Goal: Check status: Check status

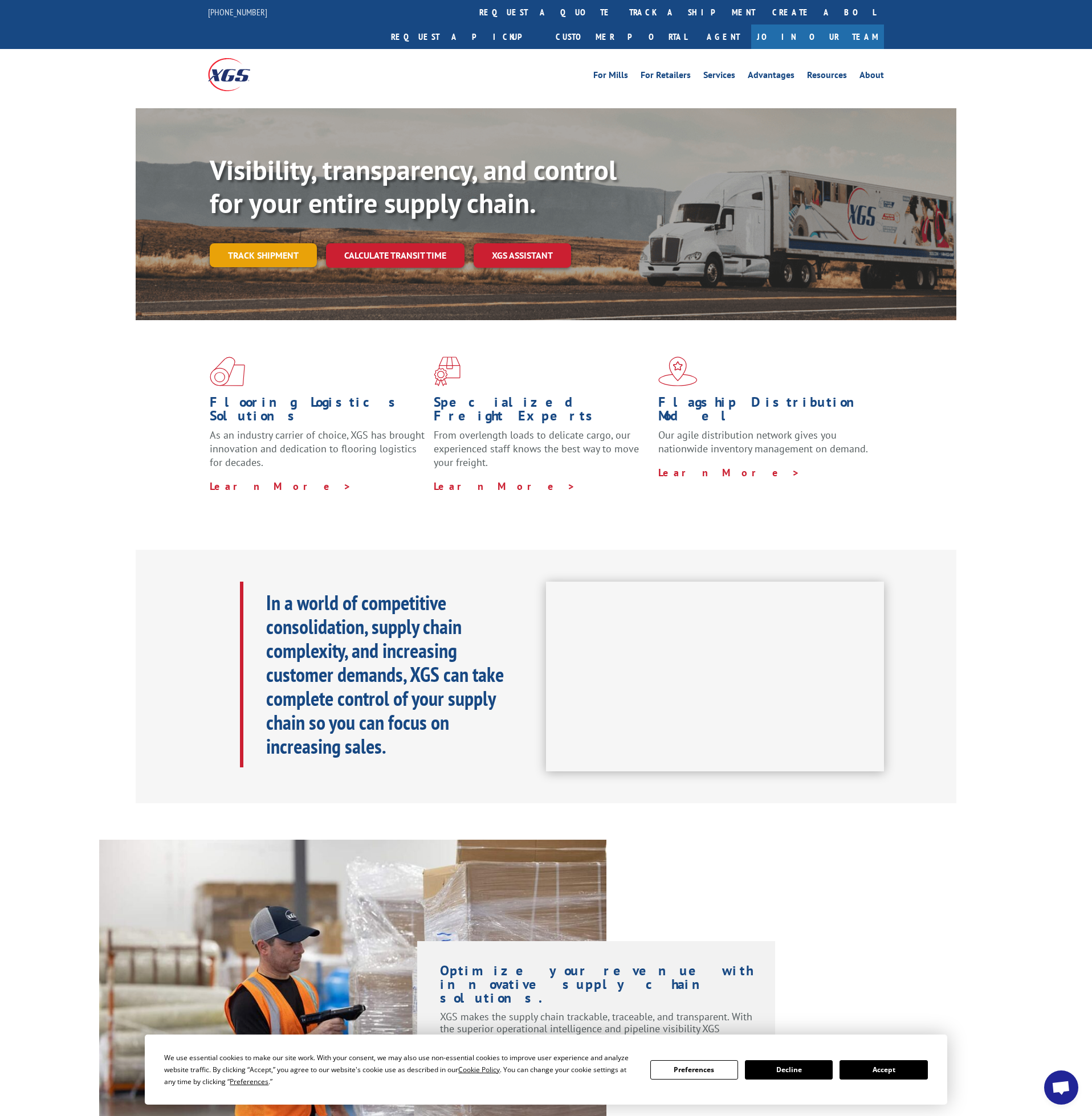
click at [297, 243] on link "Track shipment" at bounding box center [263, 255] width 107 height 24
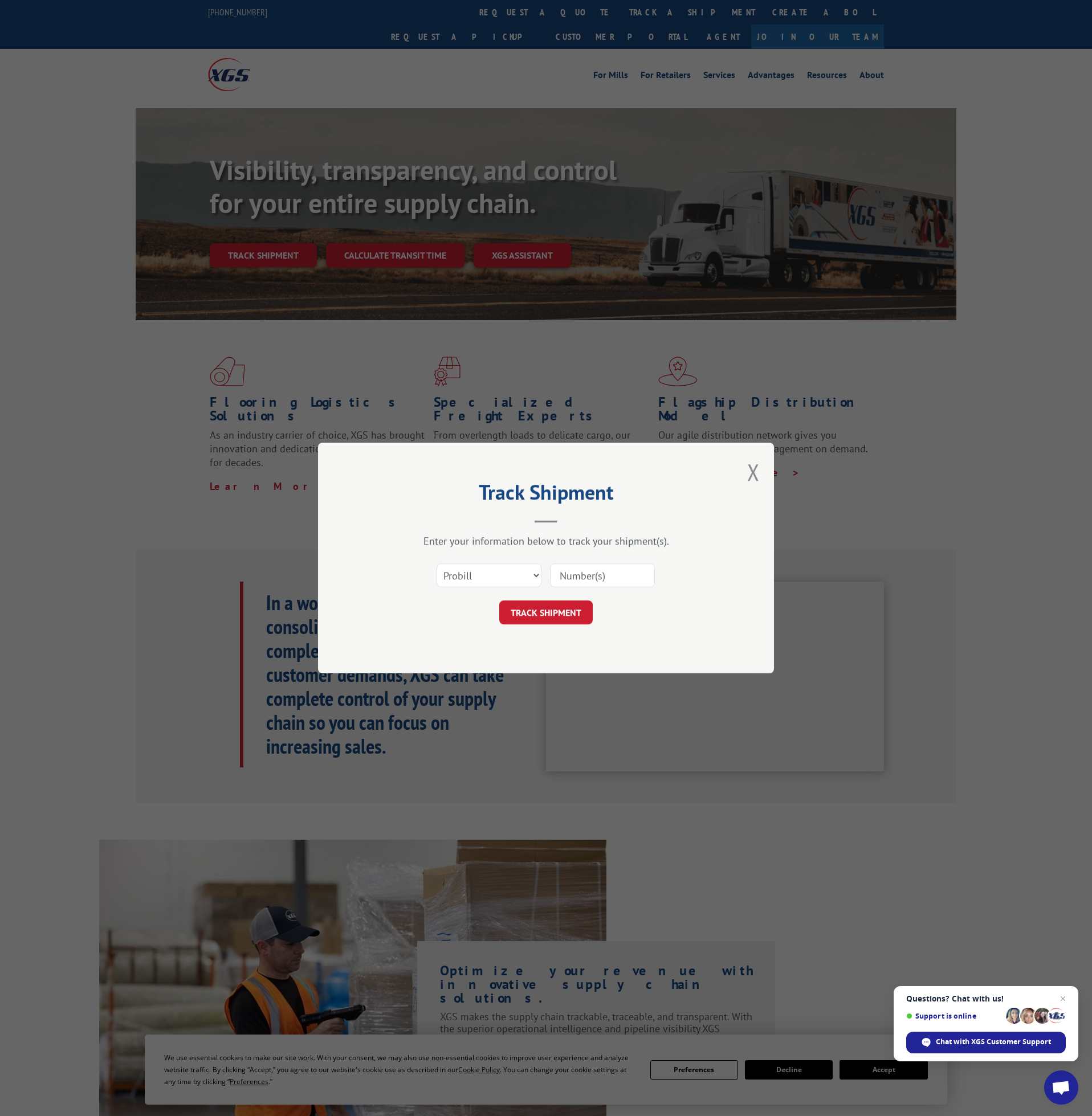
click at [564, 569] on input at bounding box center [602, 575] width 105 height 24
paste input "17693785"
type input "17693785"
click at [572, 609] on button "TRACK SHIPMENT" at bounding box center [546, 612] width 93 height 24
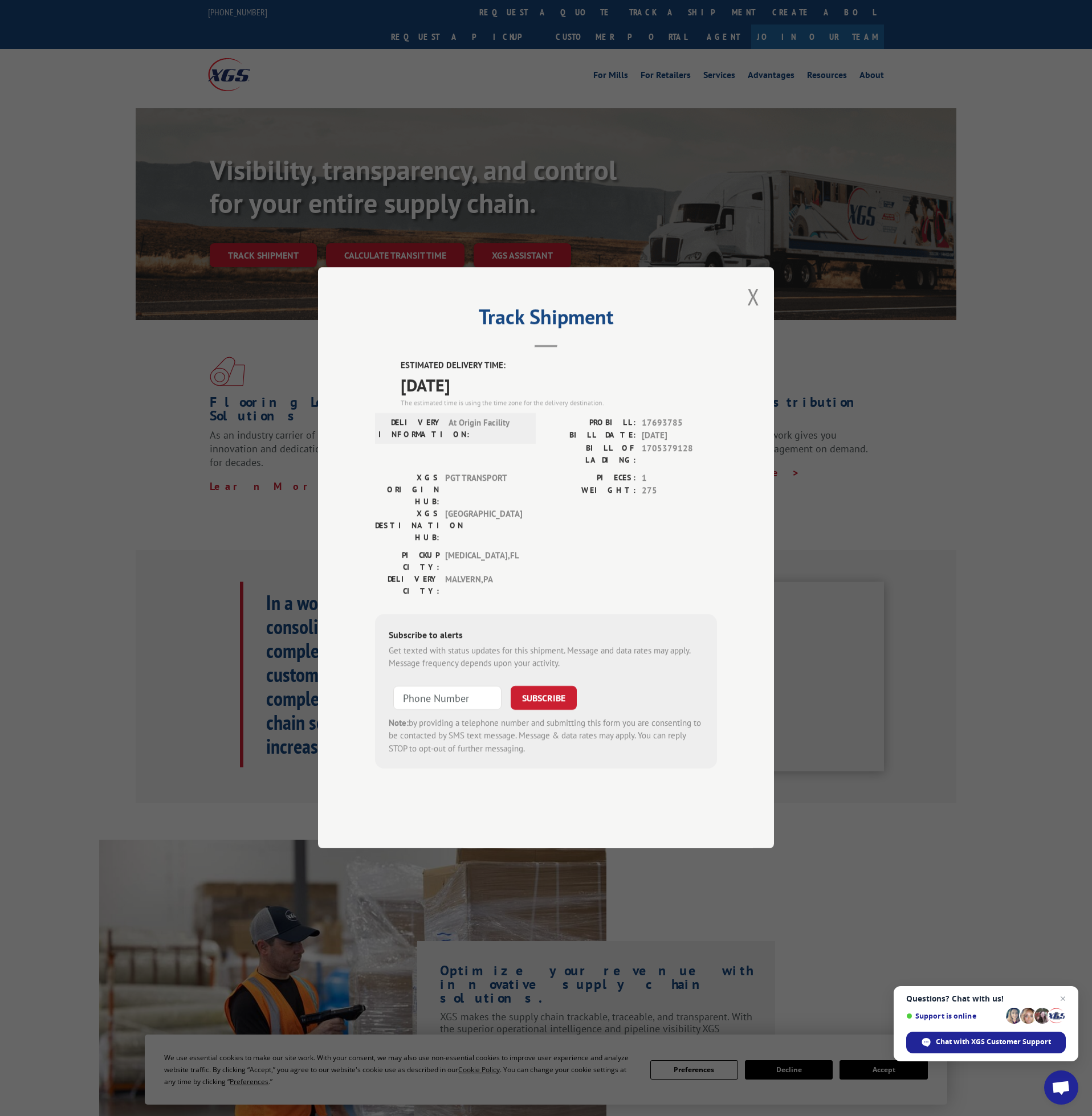
click at [662, 429] on span "17693785" at bounding box center [679, 422] width 75 height 13
copy span "17693785"
click at [625, 429] on label "PROBILL:" at bounding box center [591, 422] width 90 height 13
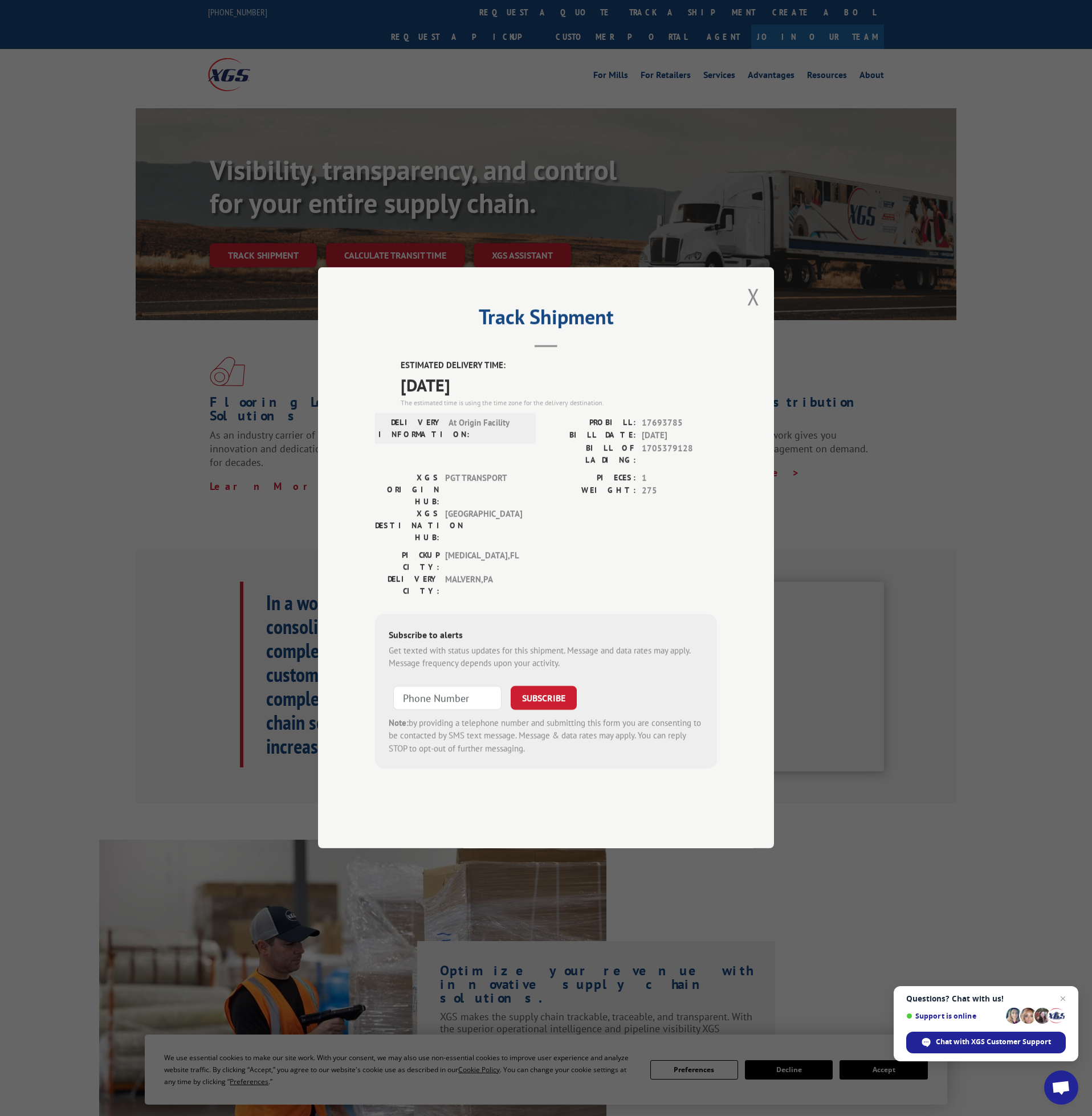
click at [625, 429] on label "PROBILL:" at bounding box center [591, 422] width 90 height 13
drag, startPoint x: 665, startPoint y: 453, endPoint x: 683, endPoint y: 452, distance: 18.0
click at [668, 429] on span "17693785" at bounding box center [679, 422] width 75 height 13
drag, startPoint x: 685, startPoint y: 451, endPoint x: 600, endPoint y: 456, distance: 85.1
click at [600, 429] on div "PROBILL: 17693785" at bounding box center [631, 422] width 171 height 13
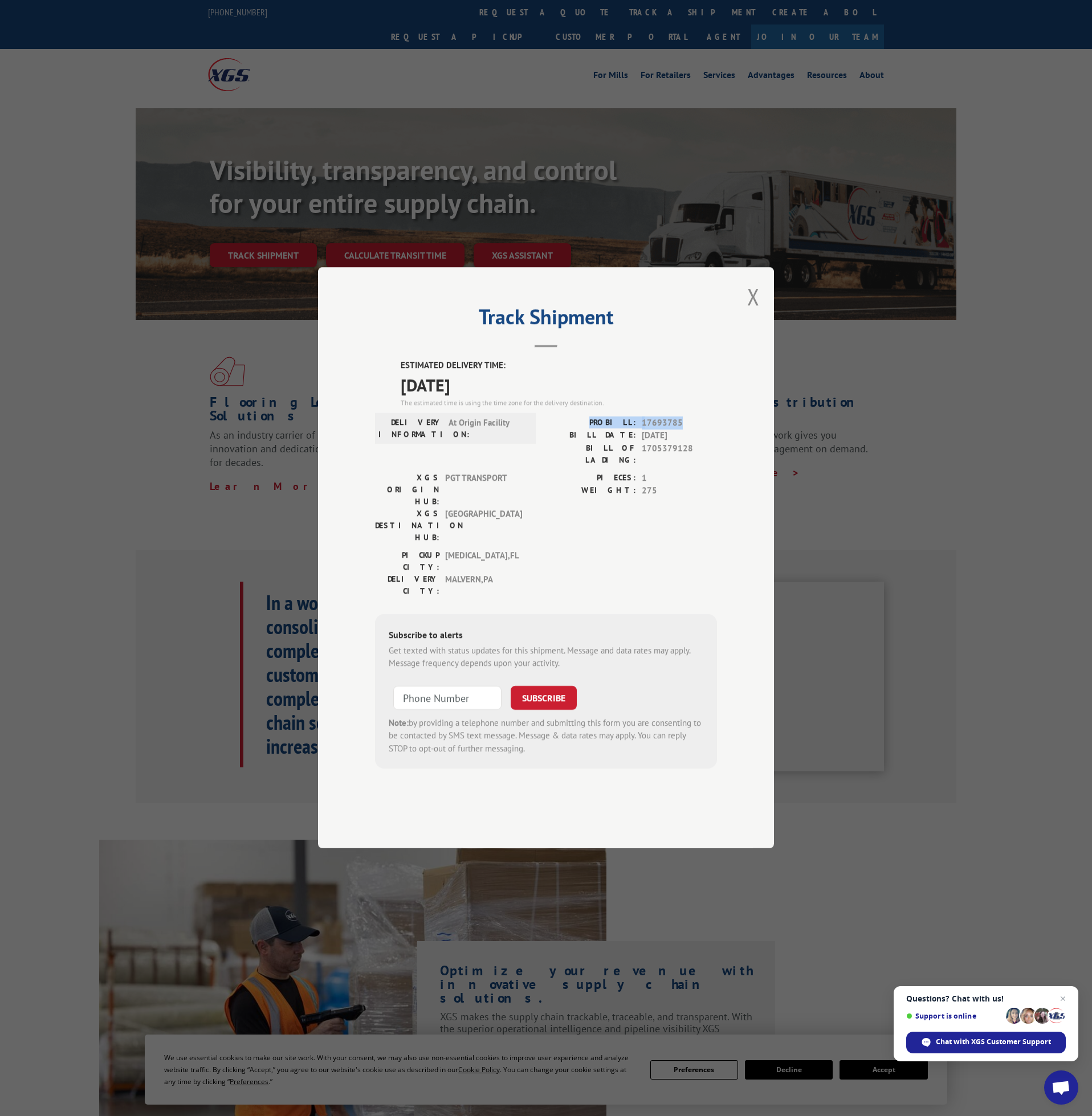
copy div "PROBILL: 17693785"
